Goal: Navigation & Orientation: Find specific page/section

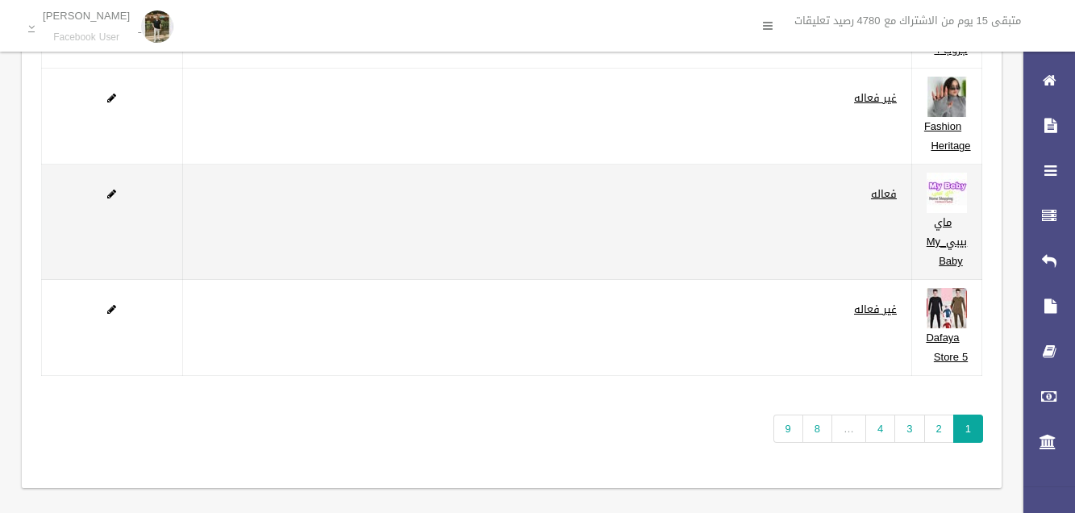
scroll to position [314, 0]
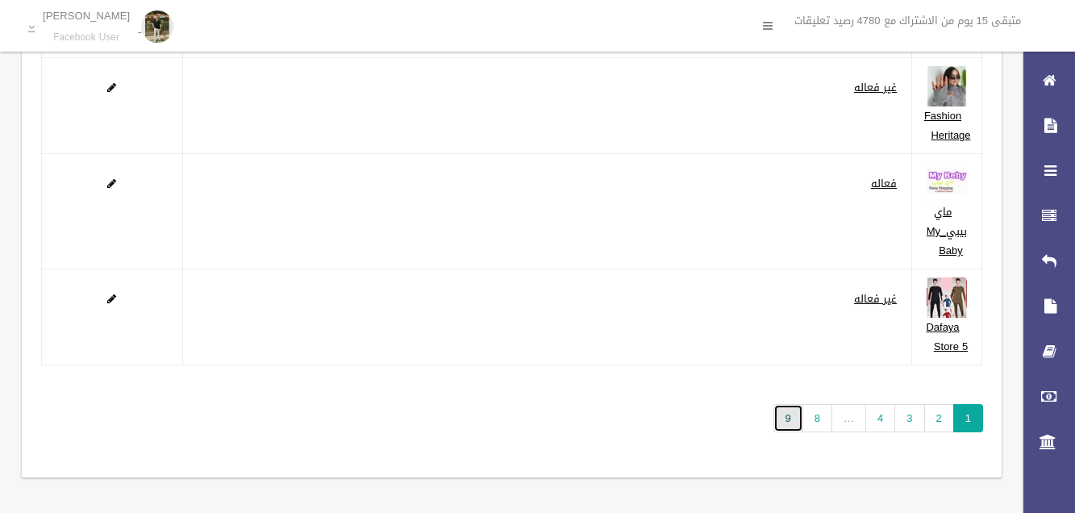
click at [797, 421] on link "9" at bounding box center [788, 418] width 30 height 28
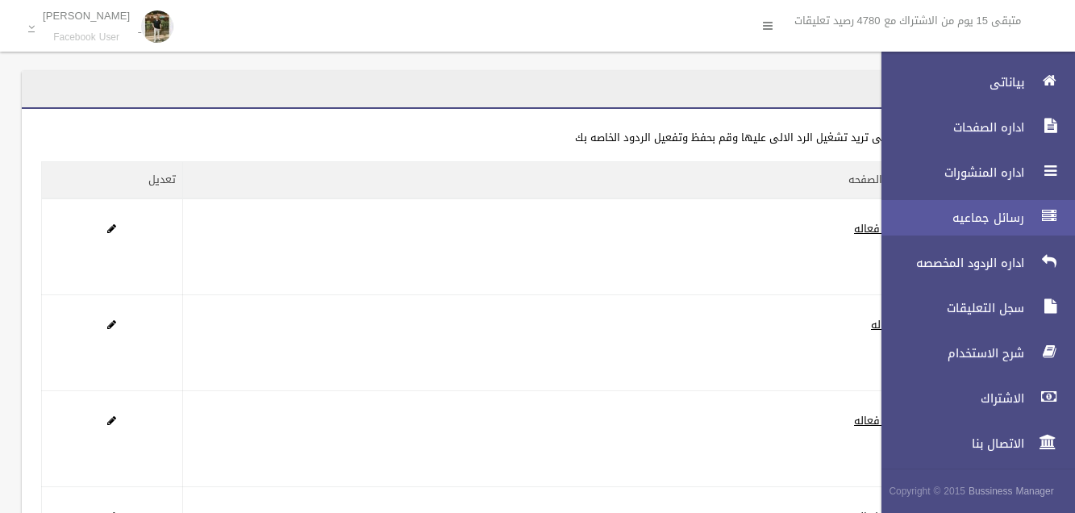
click at [984, 225] on span "رسائل جماعيه" at bounding box center [948, 218] width 161 height 16
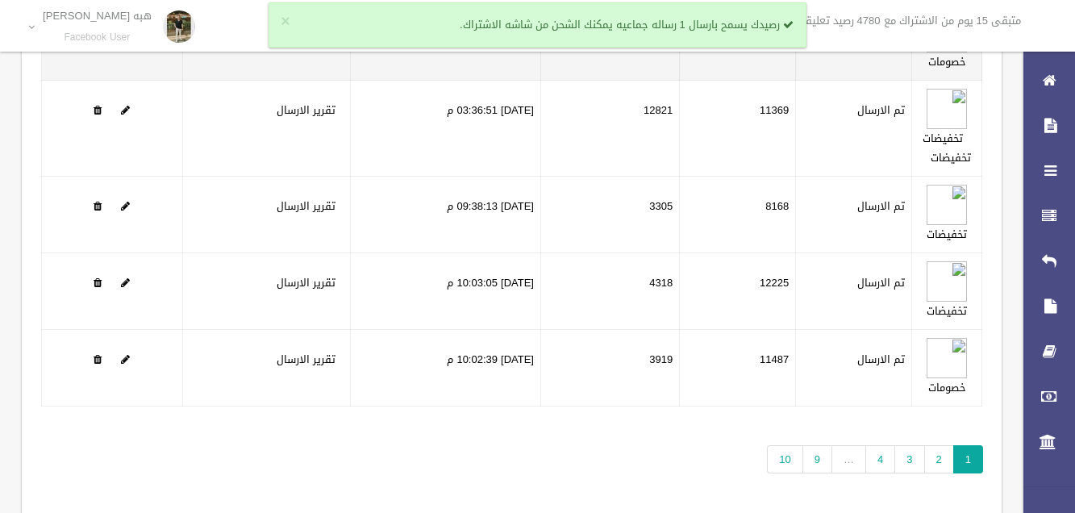
scroll to position [220, 0]
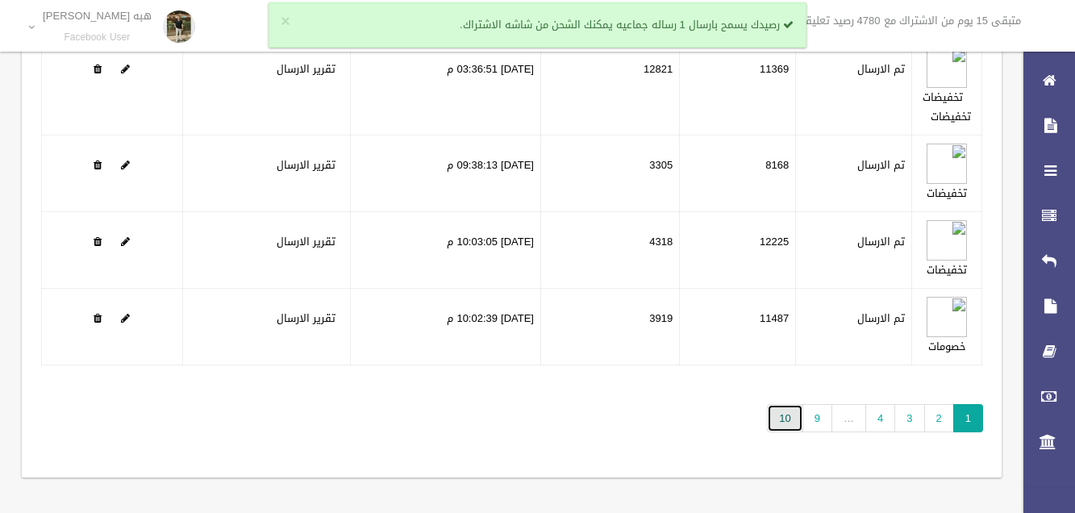
click at [784, 414] on link "10" at bounding box center [784, 418] width 35 height 28
